Goal: Connect with others: Connect with others

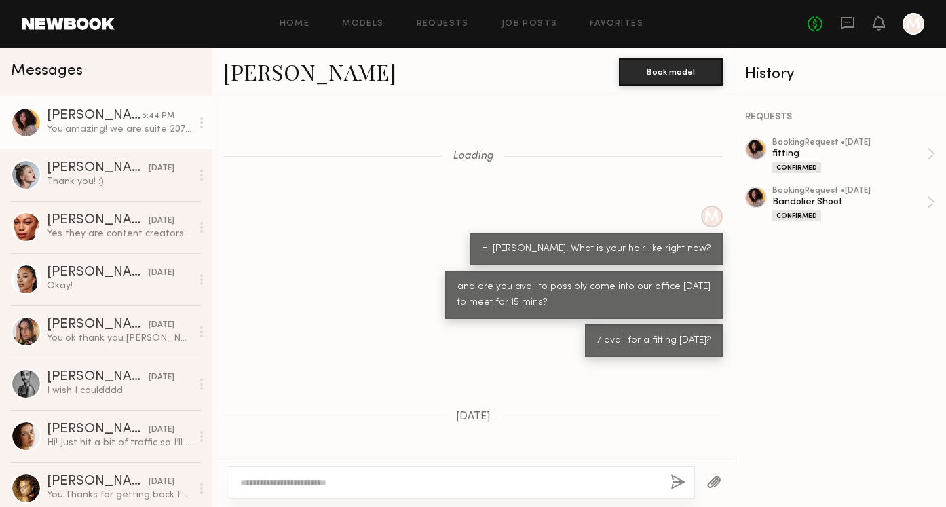
scroll to position [1888, 0]
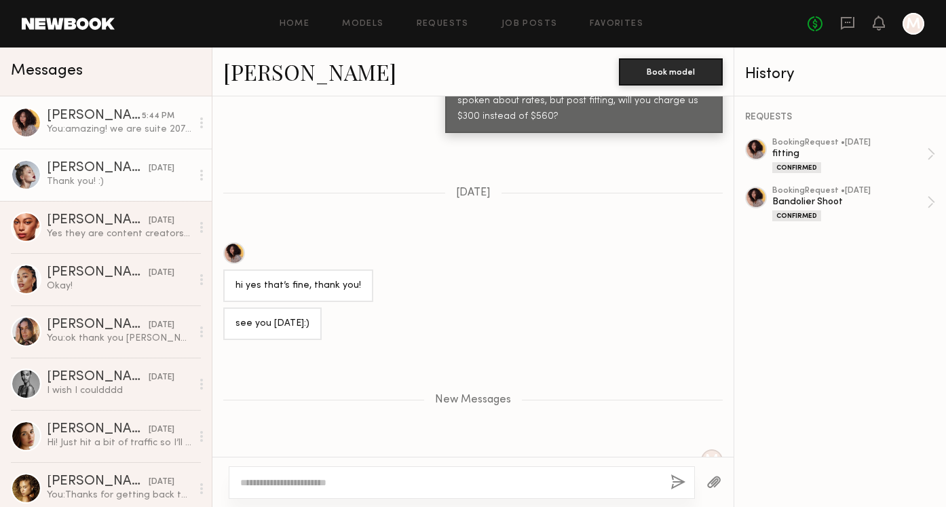
click at [80, 163] on div "[PERSON_NAME]" at bounding box center [98, 169] width 102 height 14
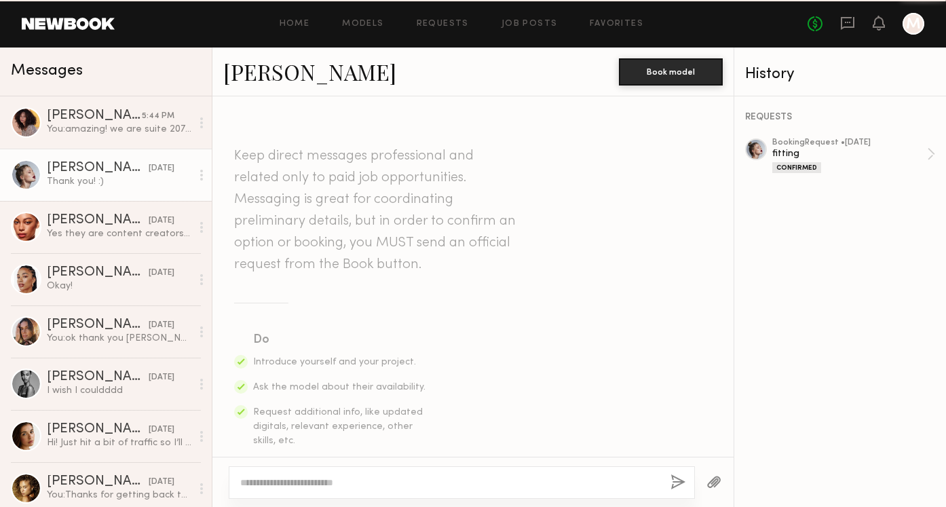
scroll to position [758, 0]
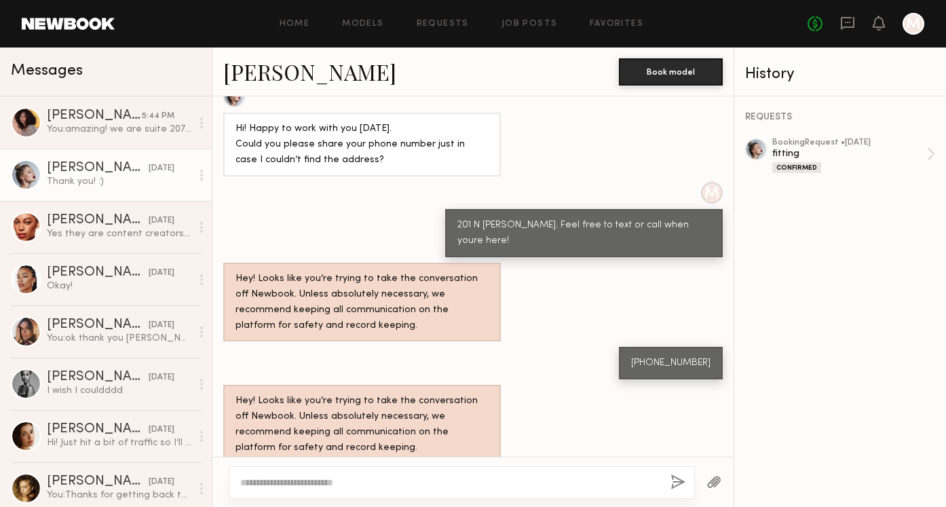
click at [278, 67] on link "[PERSON_NAME]" at bounding box center [309, 71] width 173 height 29
click at [334, 485] on textarea at bounding box center [449, 483] width 419 height 14
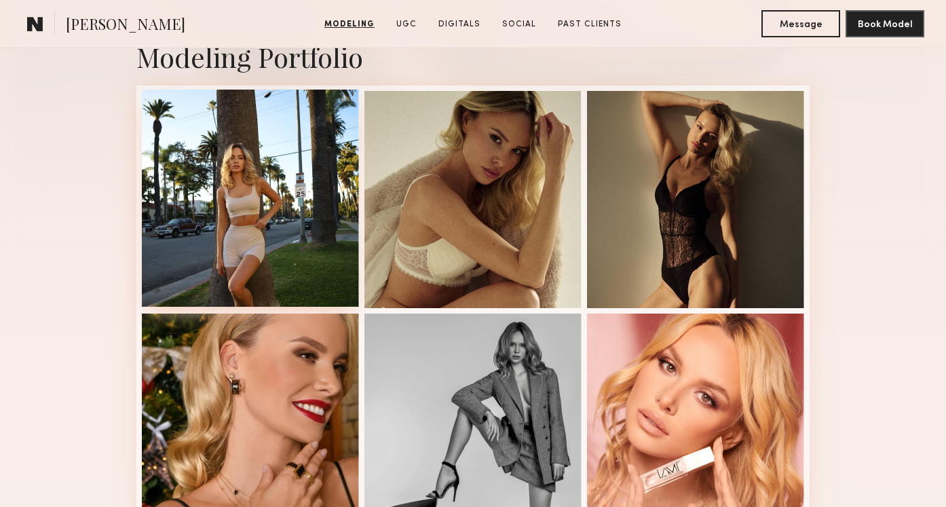
scroll to position [301, 0]
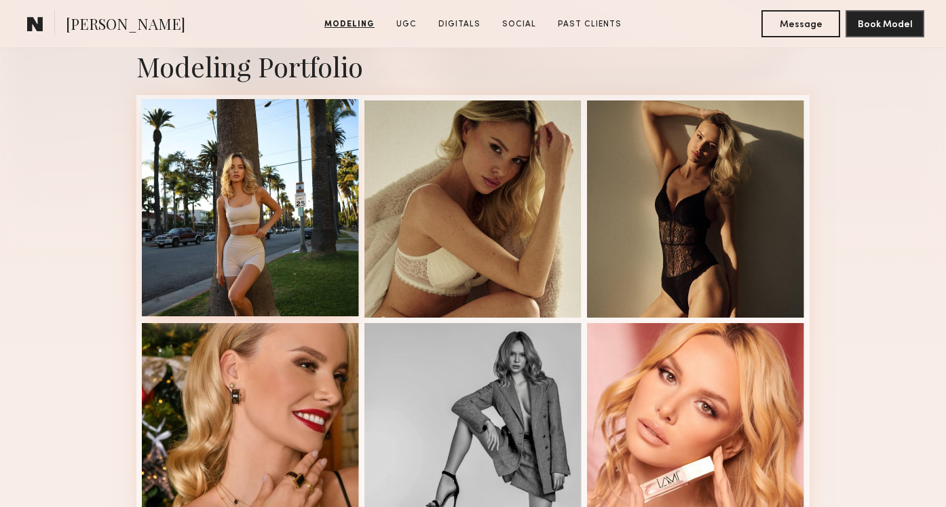
click at [235, 227] on div at bounding box center [250, 207] width 217 height 217
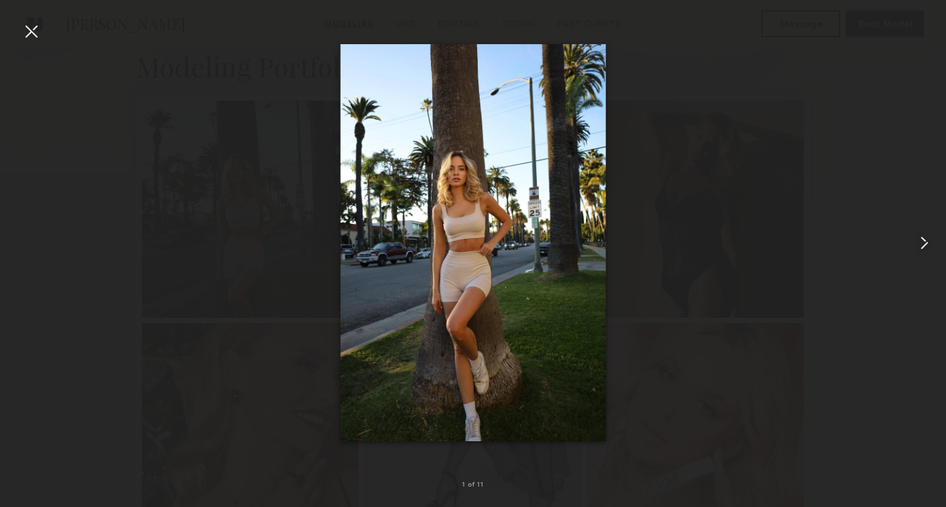
click at [926, 240] on common-icon at bounding box center [925, 243] width 22 height 22
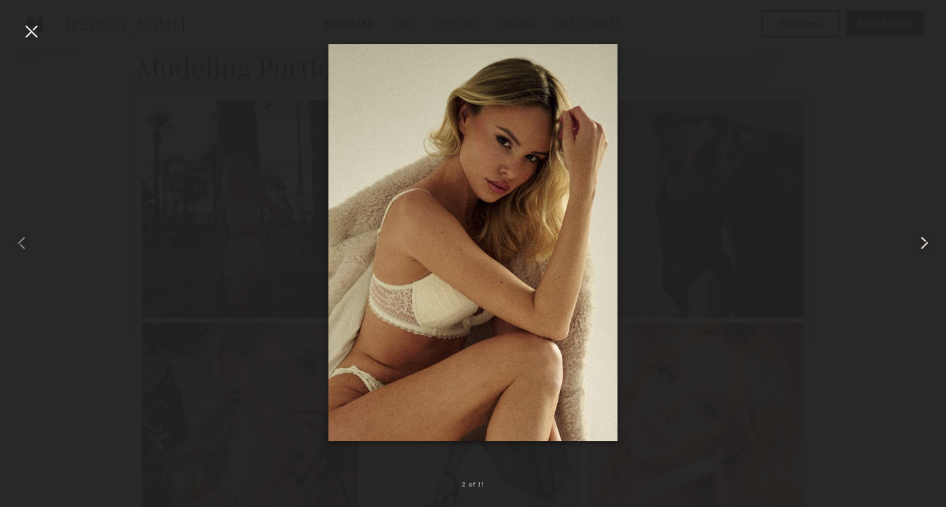
click at [926, 240] on common-icon at bounding box center [925, 243] width 22 height 22
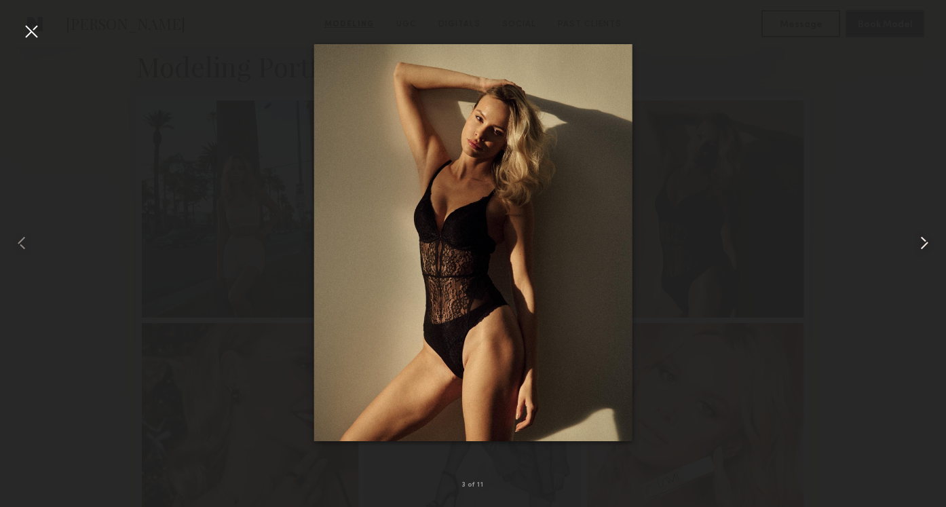
click at [926, 240] on common-icon at bounding box center [925, 243] width 22 height 22
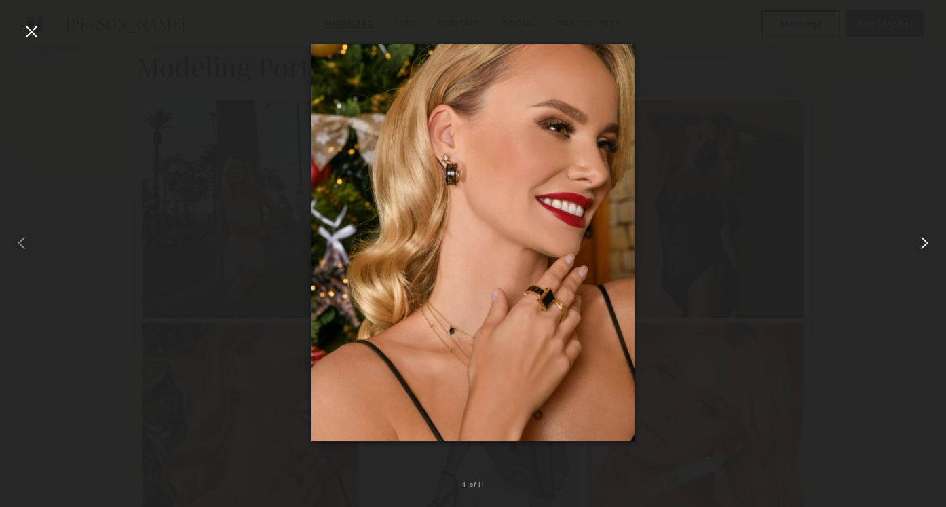
click at [926, 240] on common-icon at bounding box center [925, 243] width 22 height 22
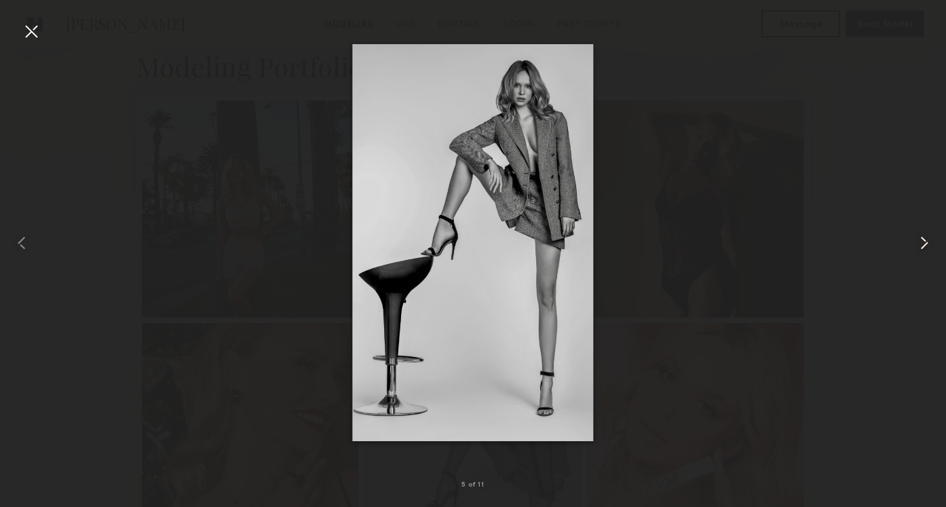
click at [922, 241] on common-icon at bounding box center [925, 243] width 22 height 22
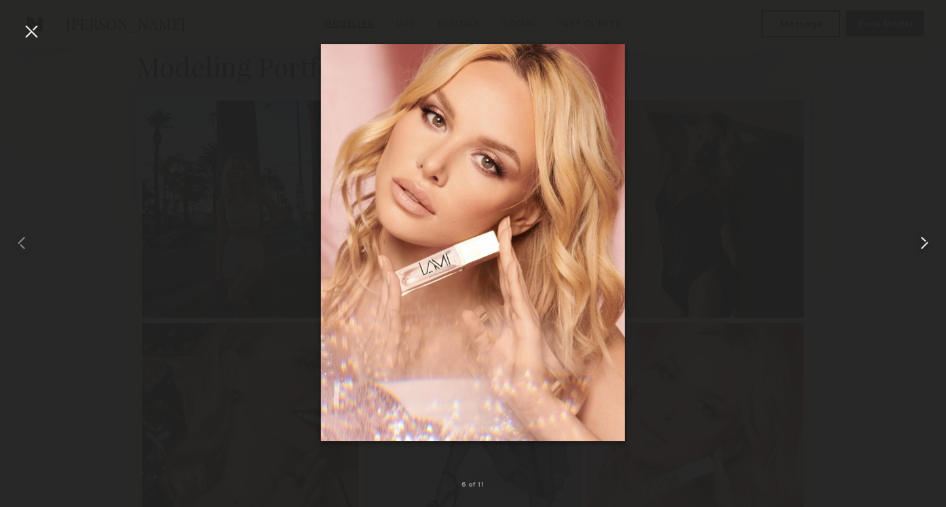
click at [922, 241] on common-icon at bounding box center [925, 243] width 22 height 22
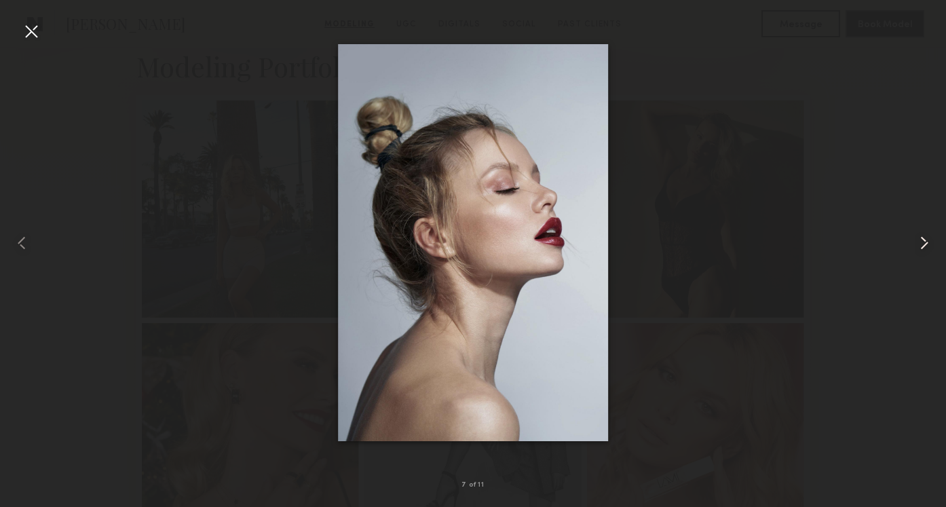
click at [922, 241] on common-icon at bounding box center [925, 243] width 22 height 22
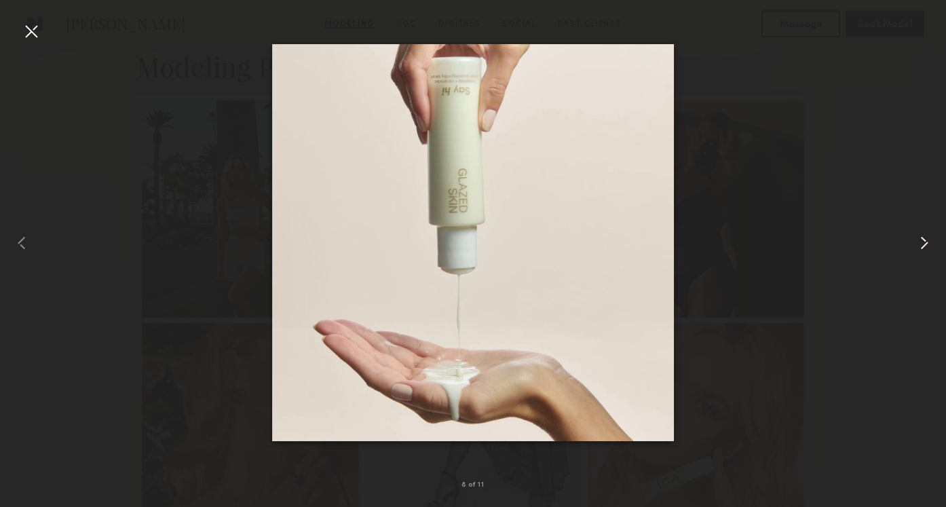
click at [922, 241] on common-icon at bounding box center [925, 243] width 22 height 22
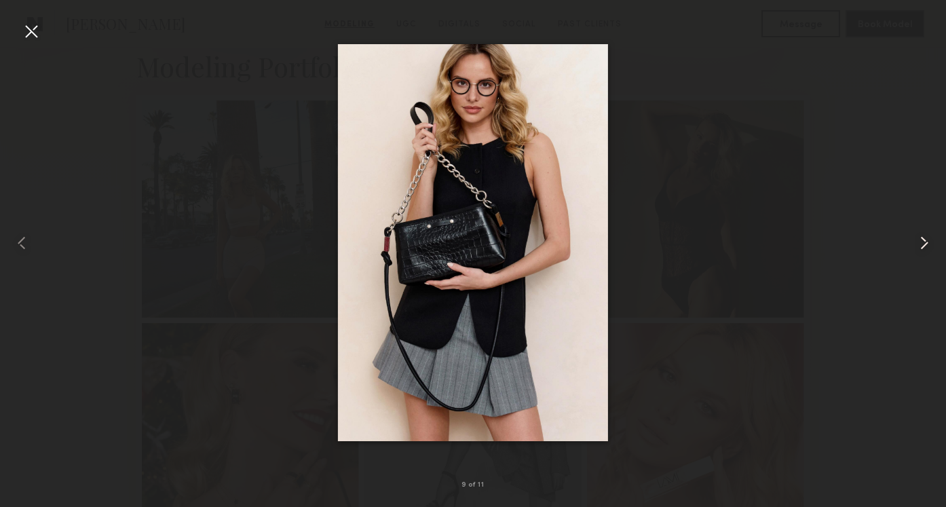
click at [922, 241] on common-icon at bounding box center [925, 243] width 22 height 22
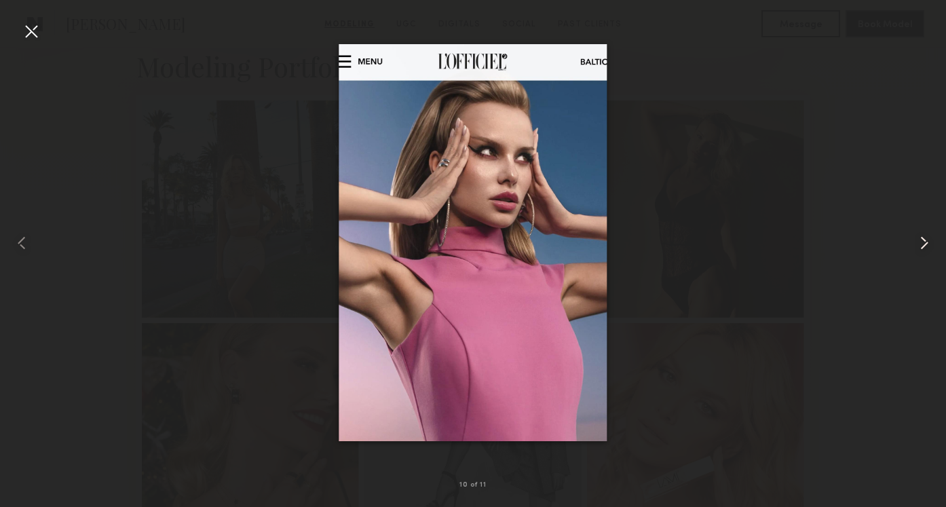
click at [922, 241] on common-icon at bounding box center [925, 243] width 22 height 22
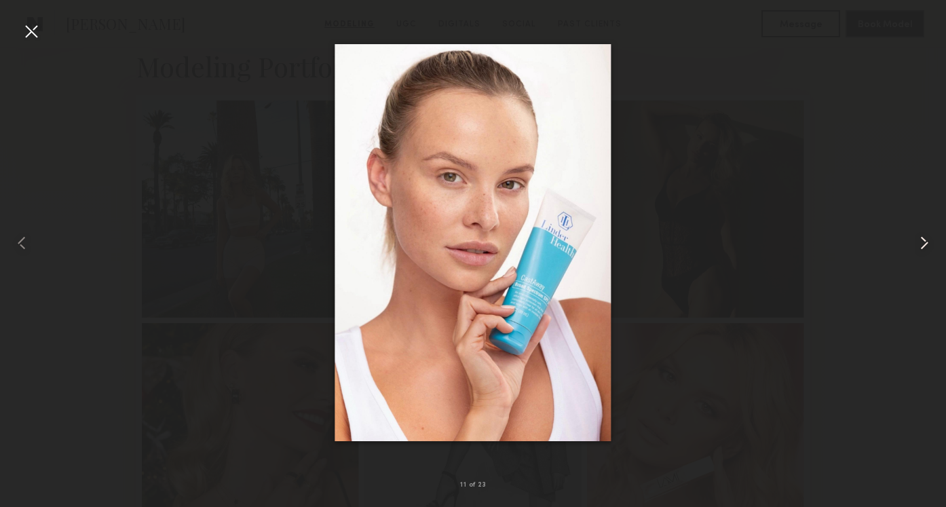
click at [920, 238] on common-icon at bounding box center [925, 243] width 22 height 22
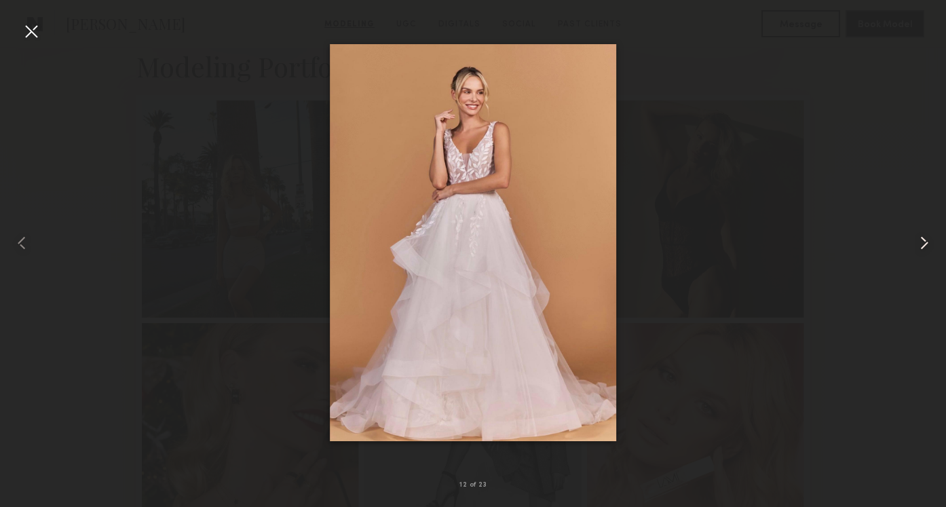
click at [920, 238] on common-icon at bounding box center [925, 243] width 22 height 22
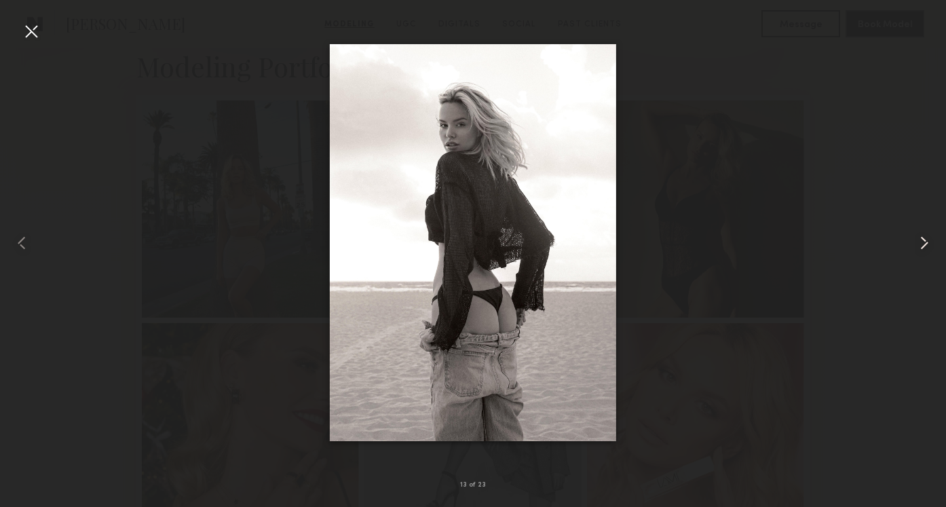
click at [920, 238] on common-icon at bounding box center [925, 243] width 22 height 22
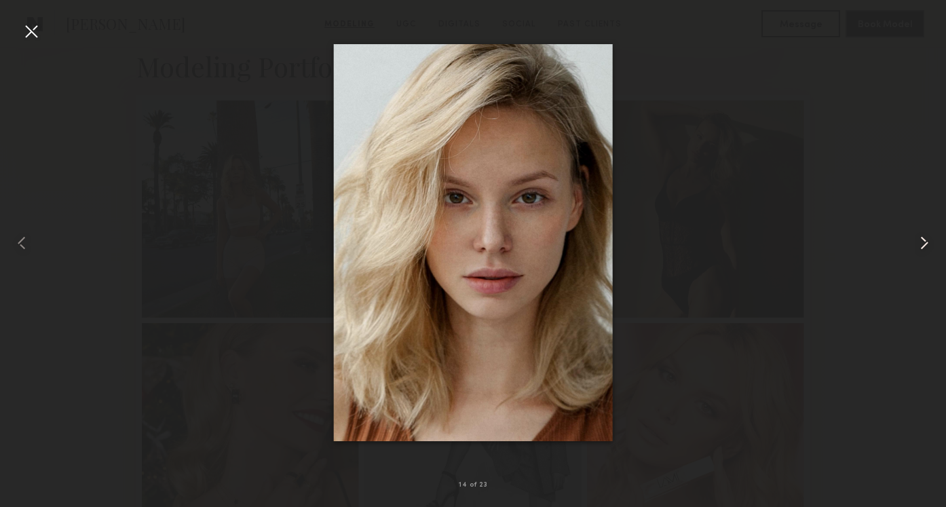
click at [920, 238] on common-icon at bounding box center [925, 243] width 22 height 22
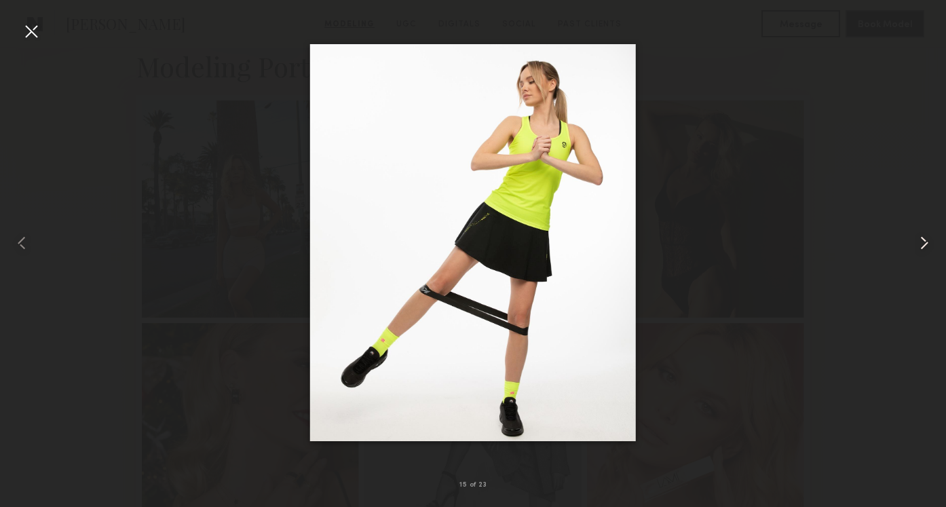
click at [920, 238] on common-icon at bounding box center [925, 243] width 22 height 22
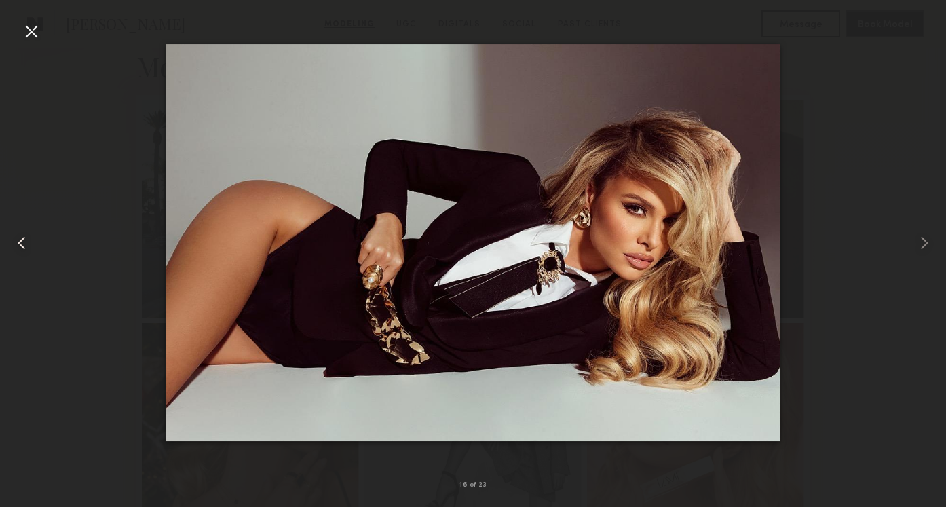
click at [30, 42] on div at bounding box center [19, 243] width 38 height 442
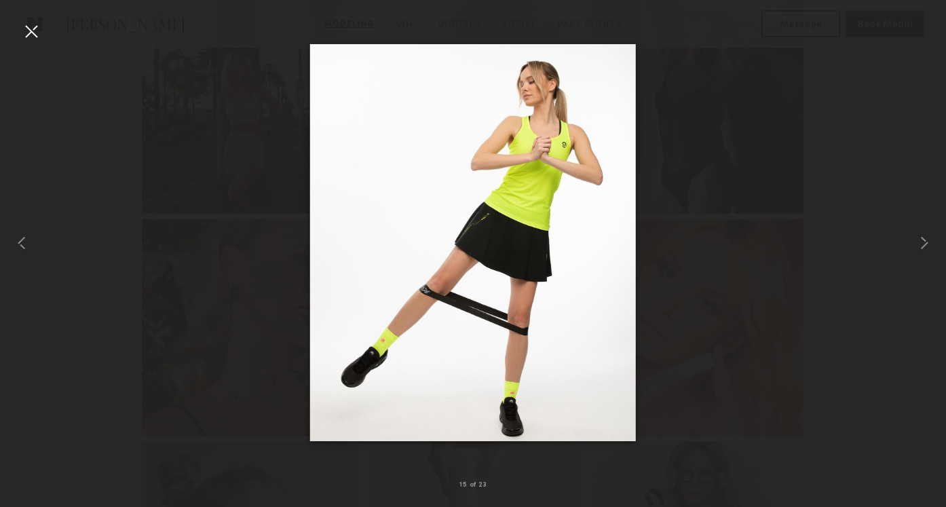
scroll to position [406, 0]
click at [20, 28] on div at bounding box center [31, 31] width 22 height 22
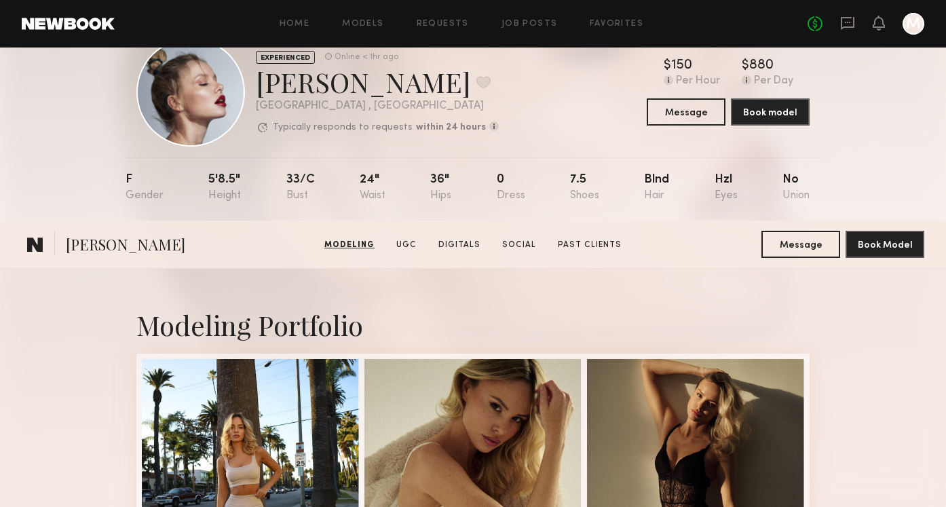
scroll to position [0, 0]
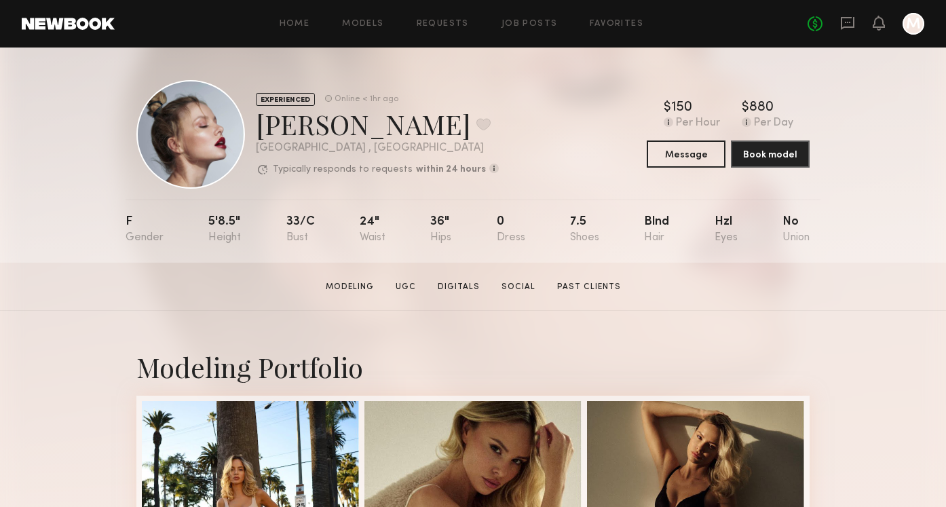
click at [95, 216] on div "EXPERIENCED Online < 1hr ago Klaudia S. Favorite Los Angeles , CA Typically res…" at bounding box center [473, 155] width 946 height 215
click at [92, 300] on section "Klaudia S. Modeling UGC Digitals Social Past Clients Message Book Model" at bounding box center [473, 287] width 946 height 48
